Goal: Transaction & Acquisition: Purchase product/service

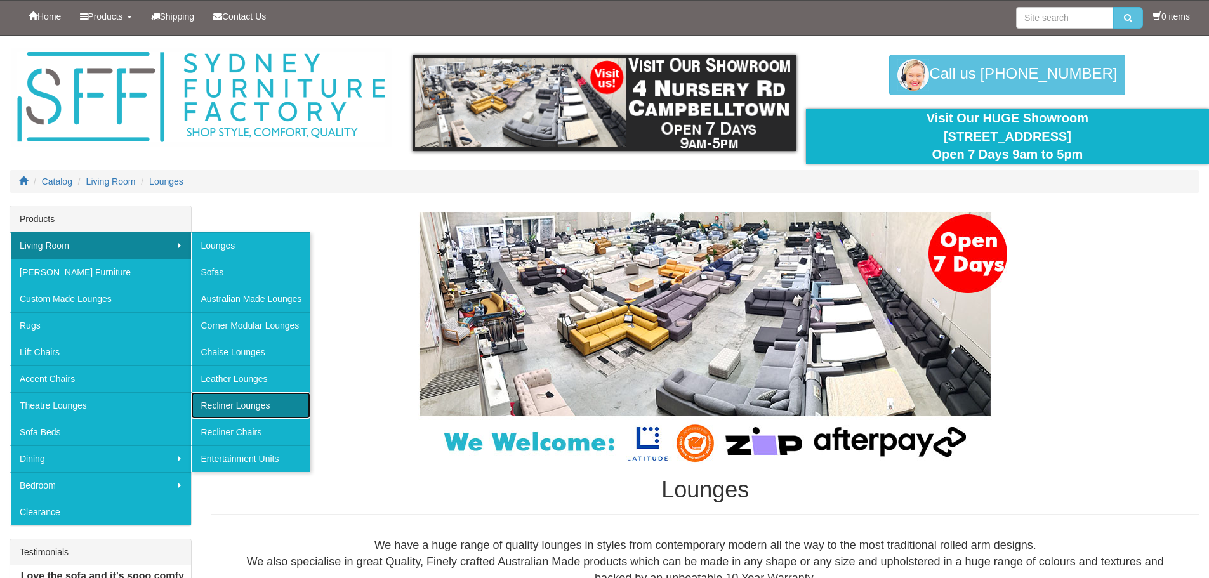
click at [227, 412] on link "Recliner Lounges" at bounding box center [250, 405] width 119 height 27
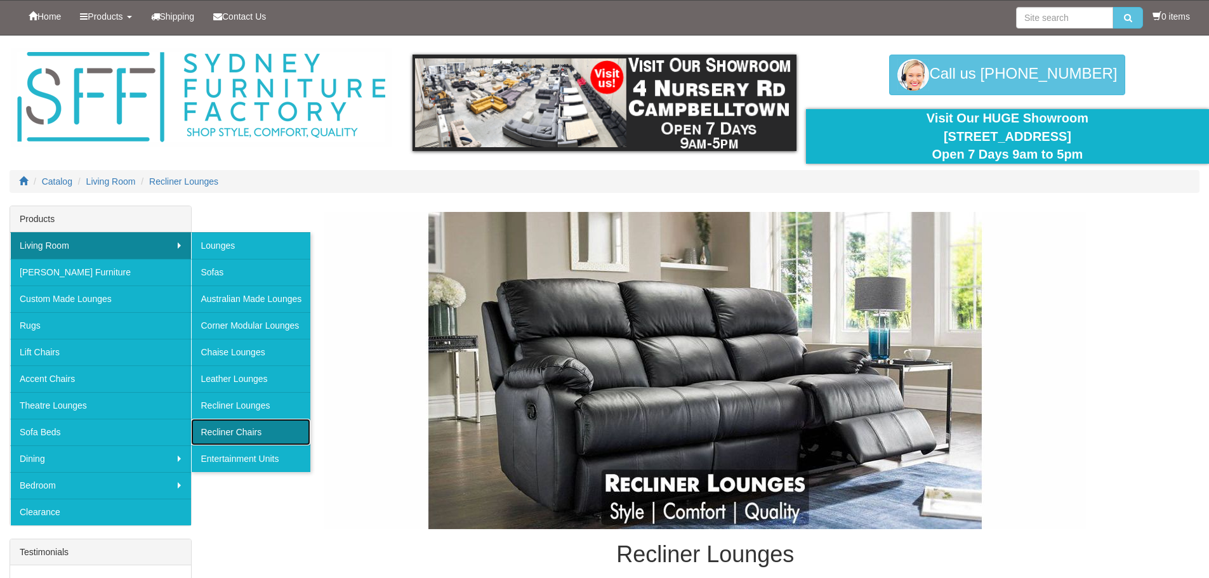
click at [232, 425] on link "Recliner Chairs" at bounding box center [250, 432] width 119 height 27
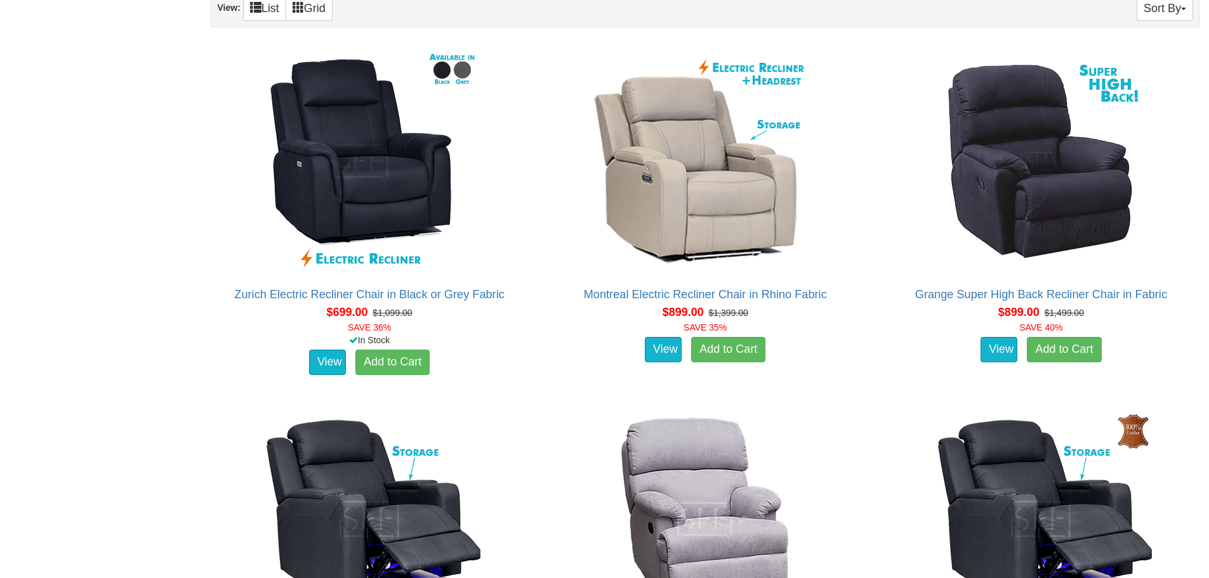
scroll to position [762, 0]
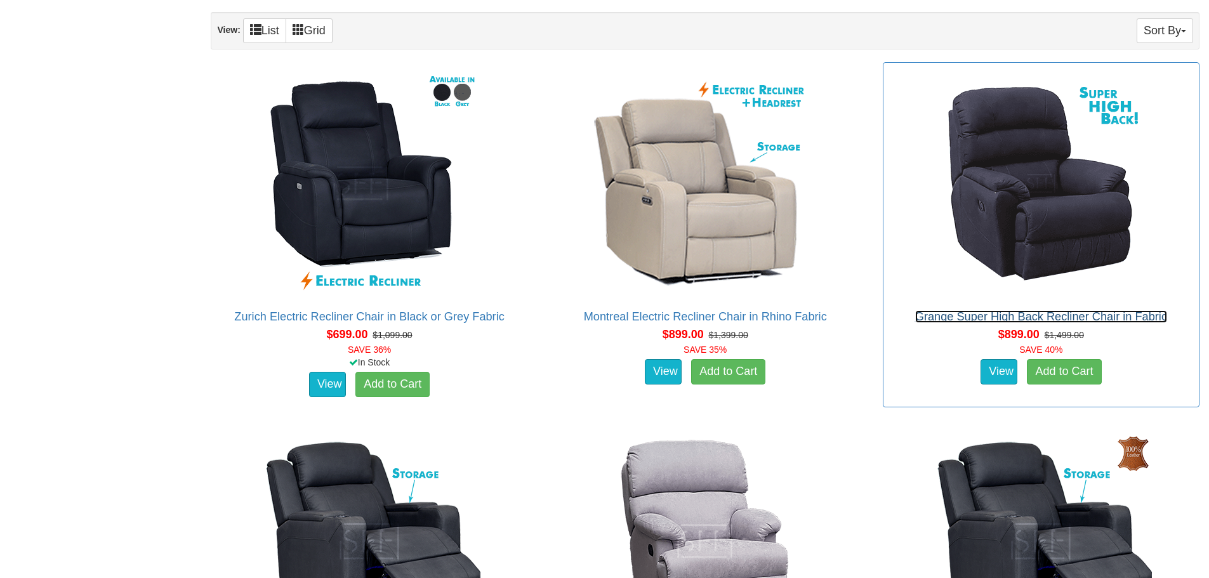
click at [1035, 315] on link "Grange Super High Back Recliner Chair in Fabric" at bounding box center [1041, 316] width 252 height 13
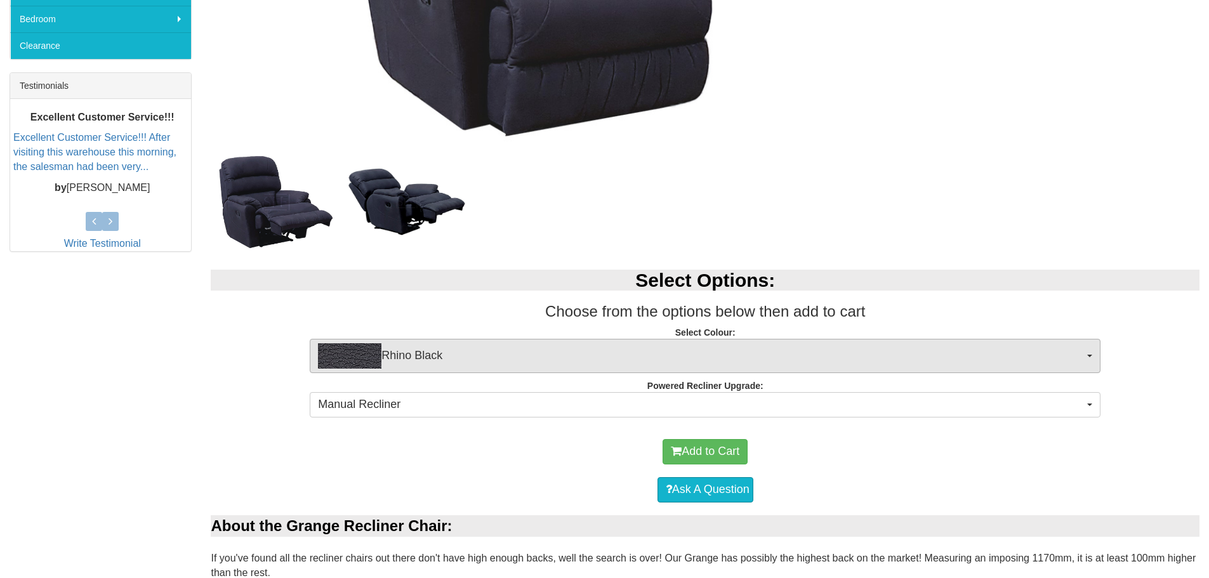
scroll to position [444, 0]
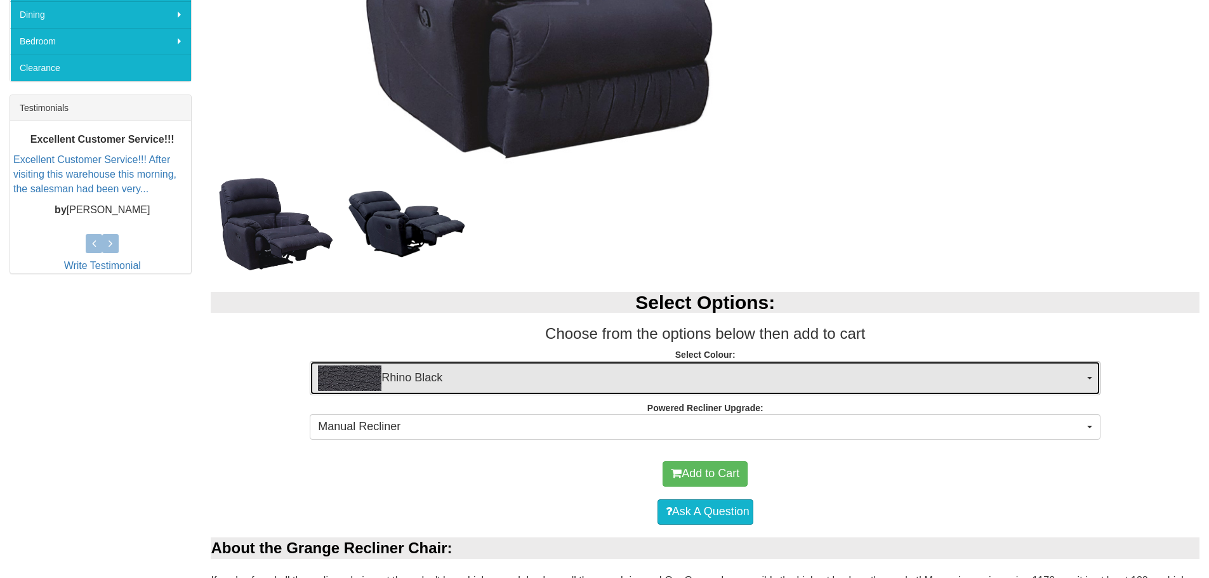
click at [517, 378] on span "Rhino Black" at bounding box center [701, 378] width 766 height 25
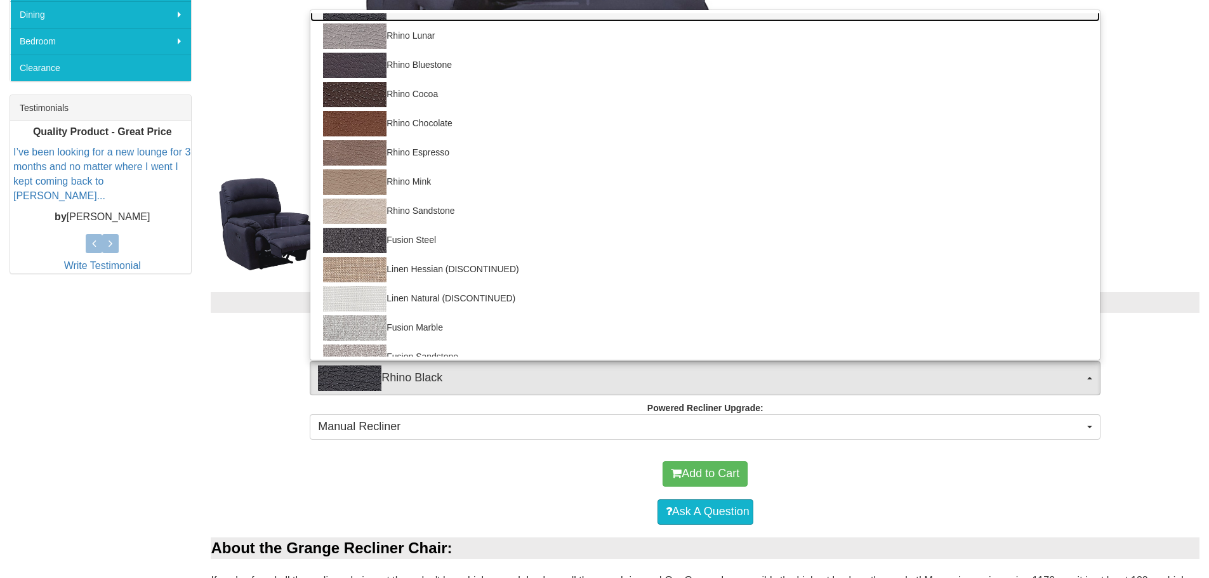
scroll to position [0, 0]
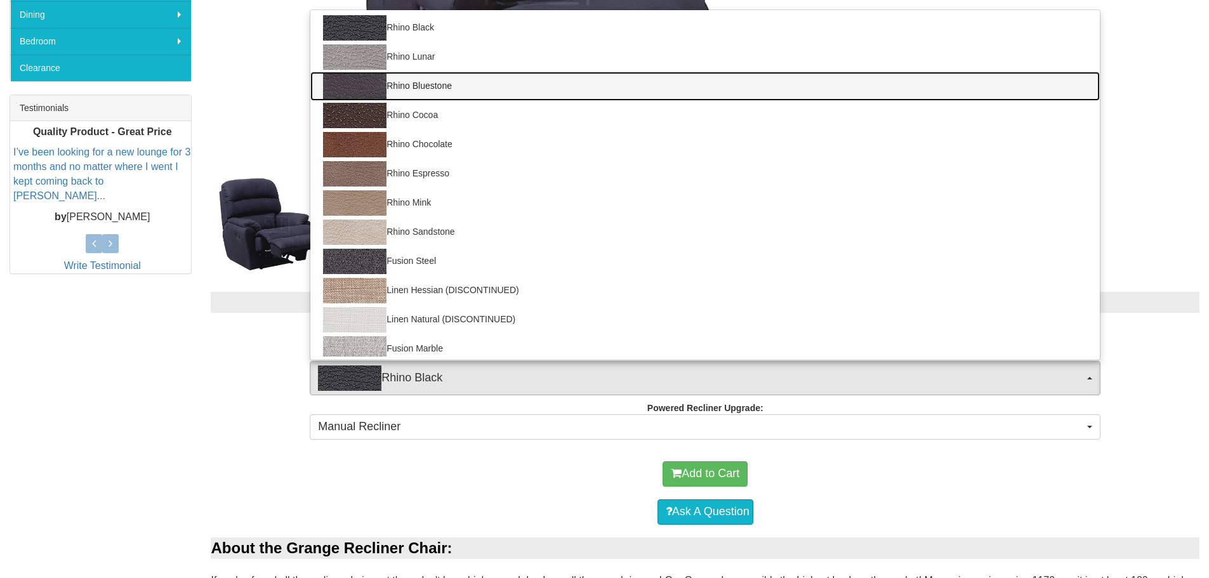
click at [439, 87] on link "Rhino Bluestone" at bounding box center [705, 86] width 790 height 29
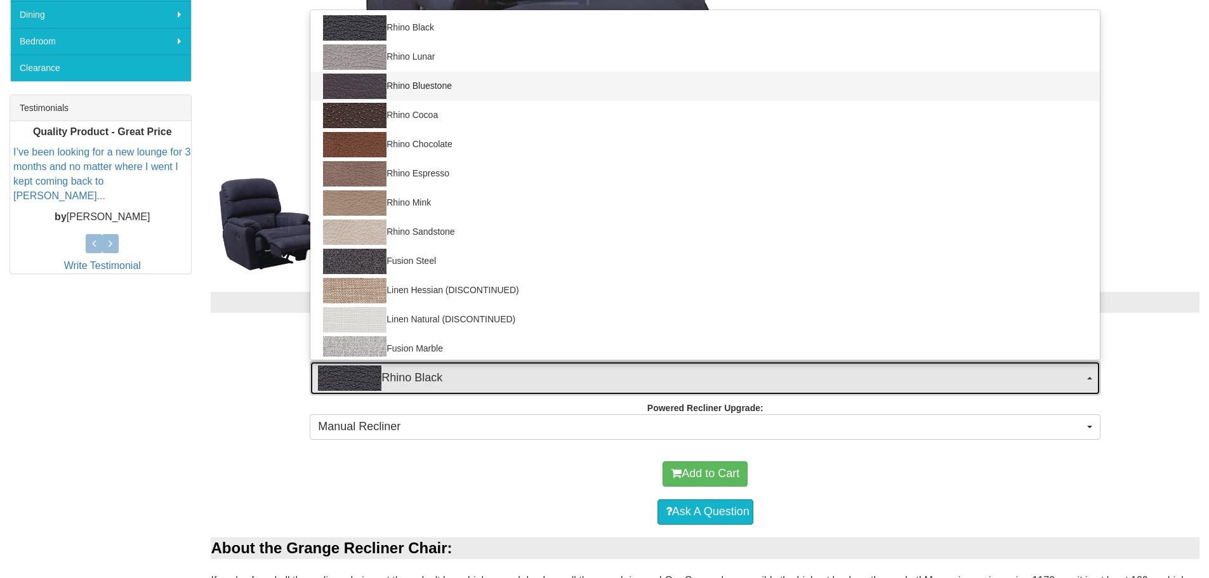
select select "1561"
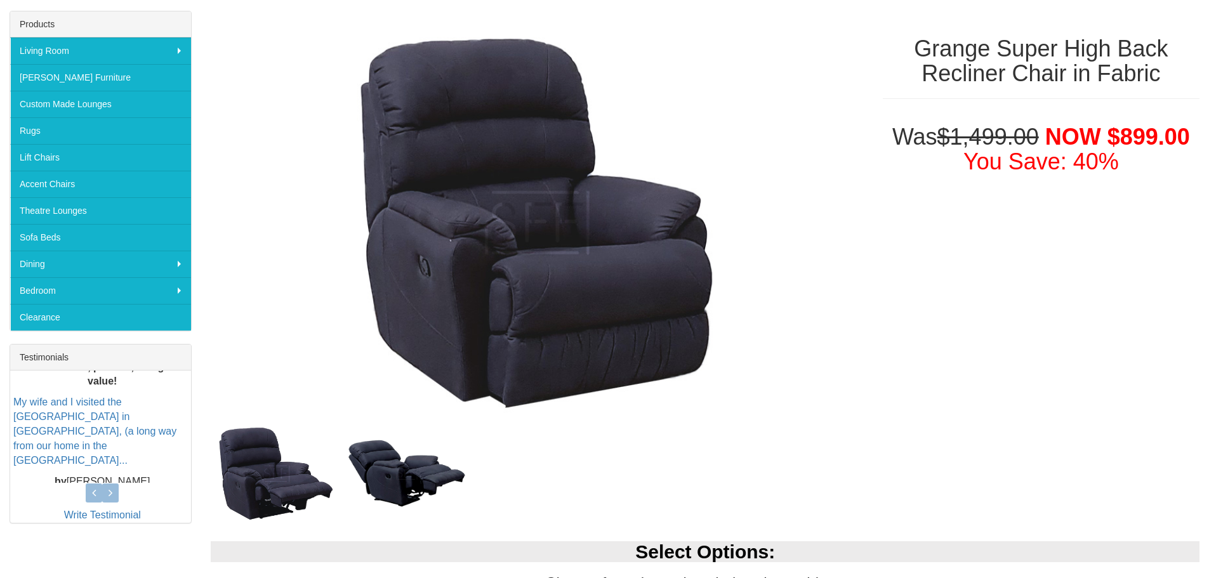
scroll to position [190, 0]
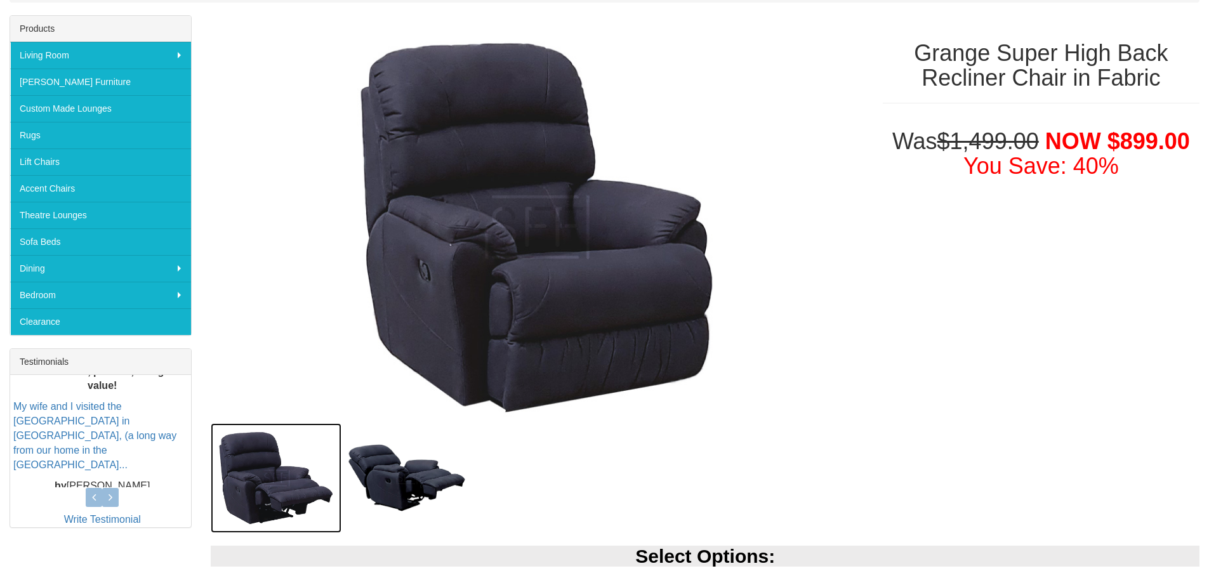
click at [287, 479] on img at bounding box center [276, 478] width 131 height 110
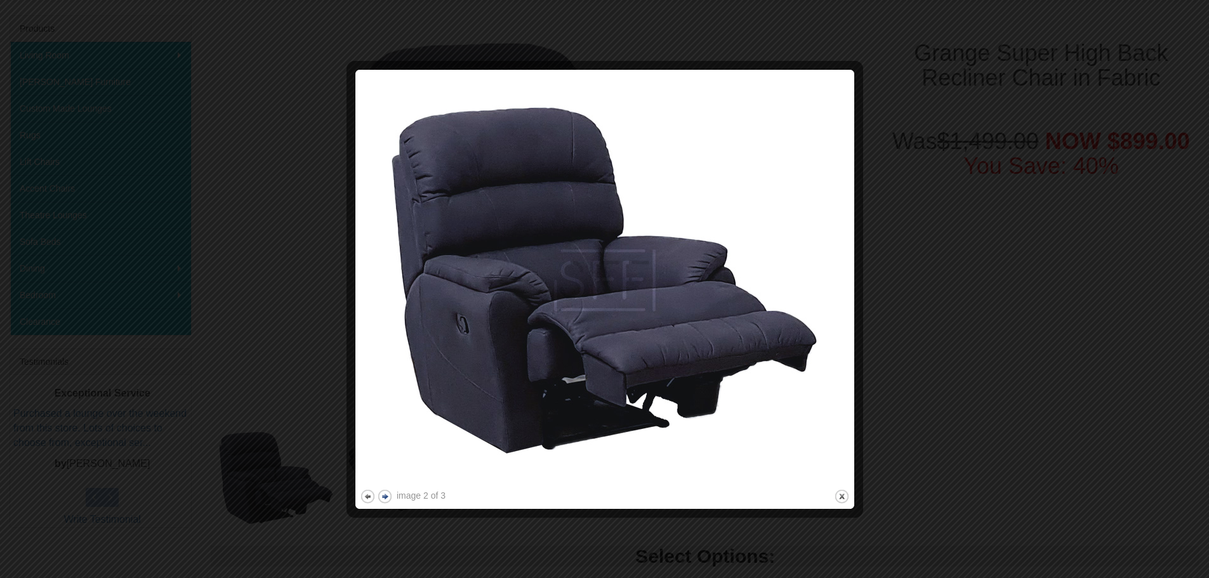
click at [385, 496] on button "next" at bounding box center [385, 497] width 16 height 16
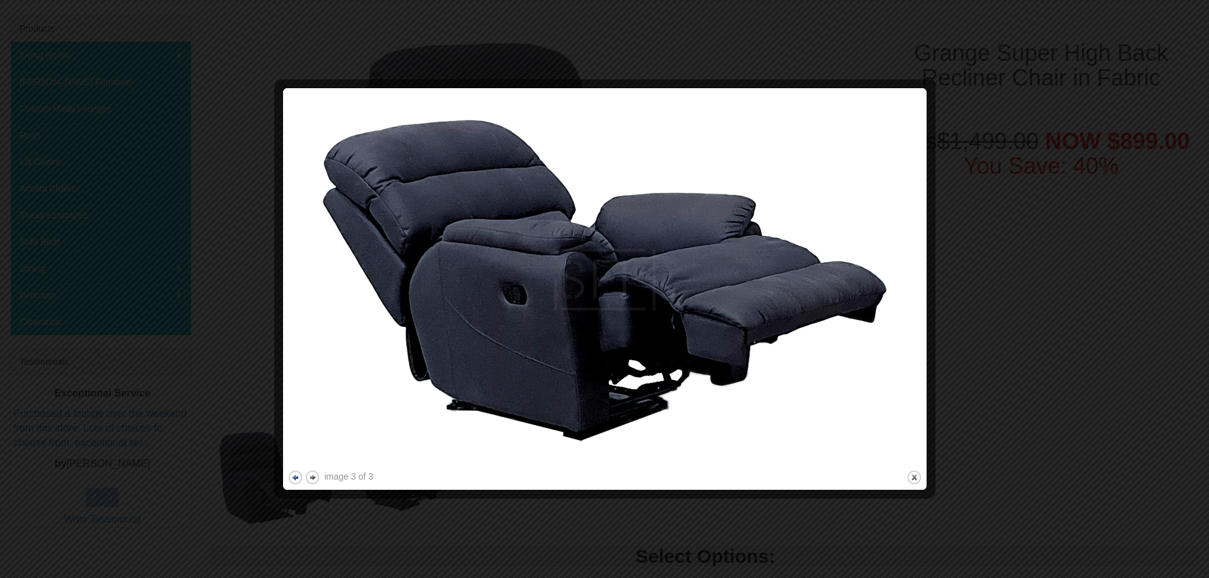
click at [300, 477] on button "previous" at bounding box center [296, 478] width 16 height 16
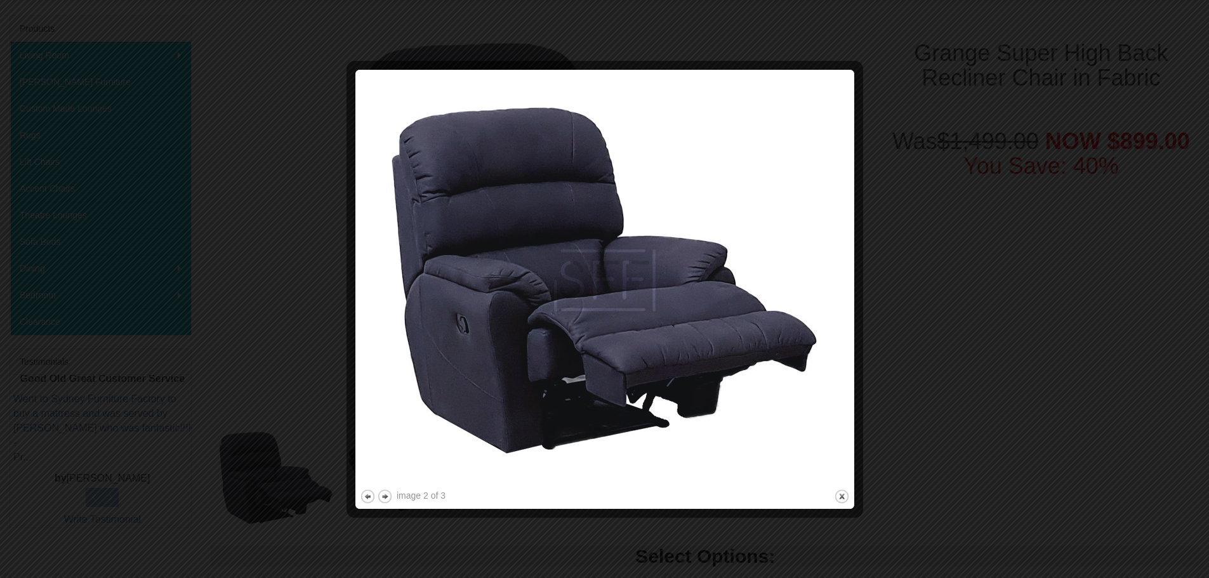
click at [1064, 296] on div at bounding box center [604, 289] width 1209 height 578
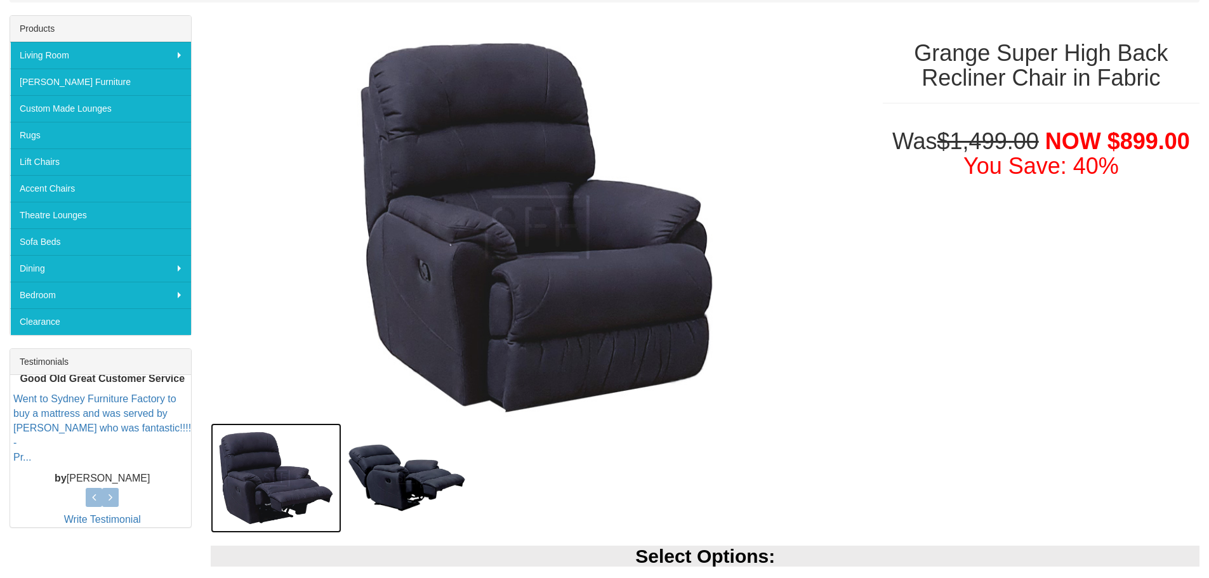
scroll to position [0, 0]
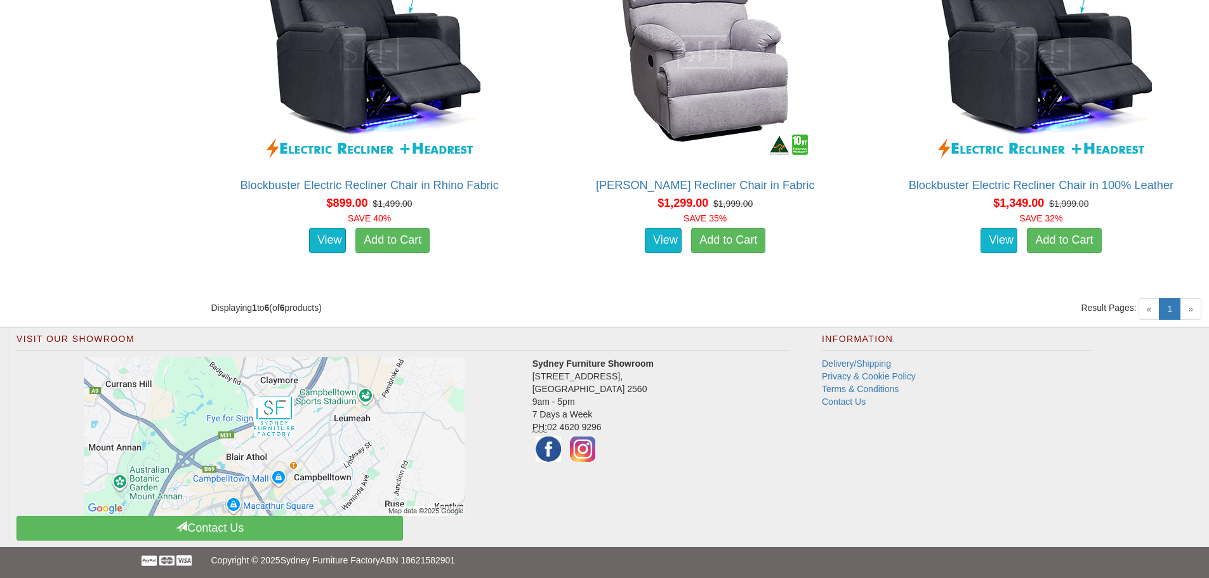
scroll to position [1253, 0]
